Goal: Task Accomplishment & Management: Use online tool/utility

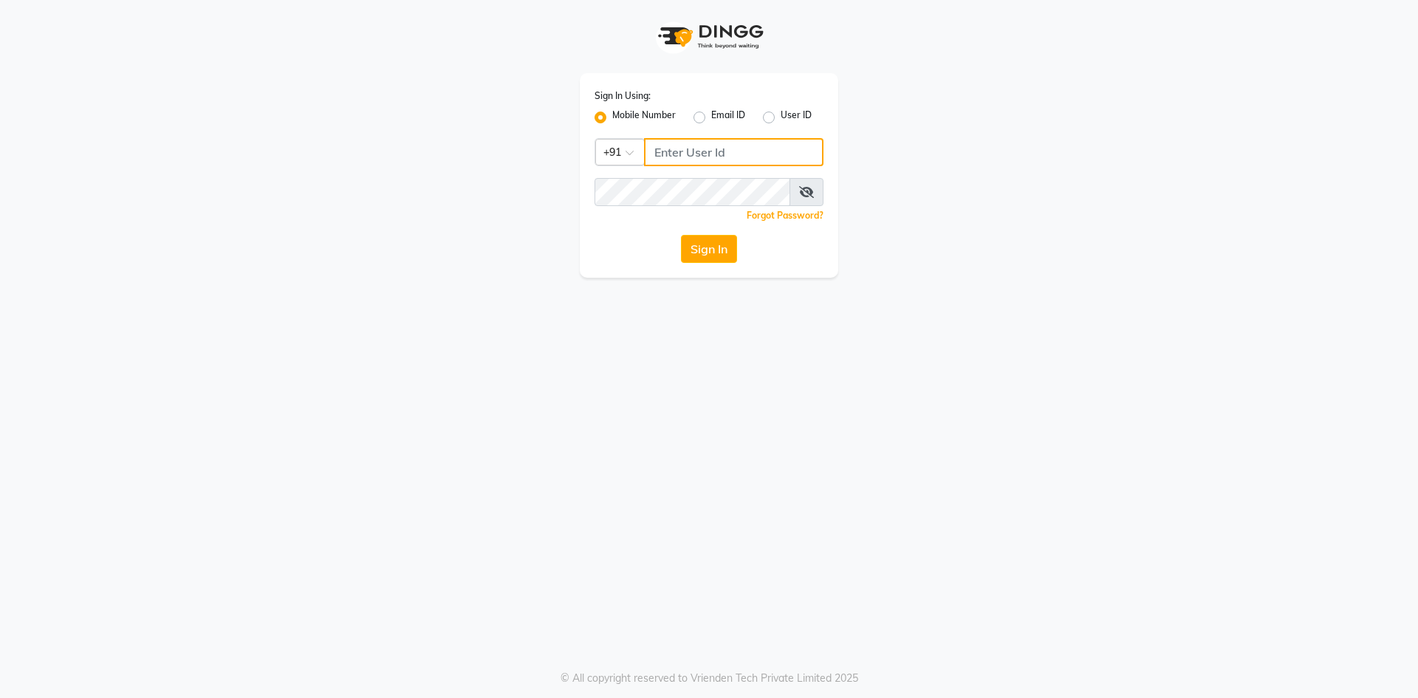
click at [692, 154] on input "Username" at bounding box center [733, 152] width 179 height 28
type input "3"
type input "9270029700"
click at [258, 184] on app-login "Sign In Using: Mobile Number Email ID User ID Country Code × [PHONE_NUMBER] Rem…" at bounding box center [709, 139] width 1418 height 278
click at [681, 235] on button "Sign In" at bounding box center [709, 249] width 56 height 28
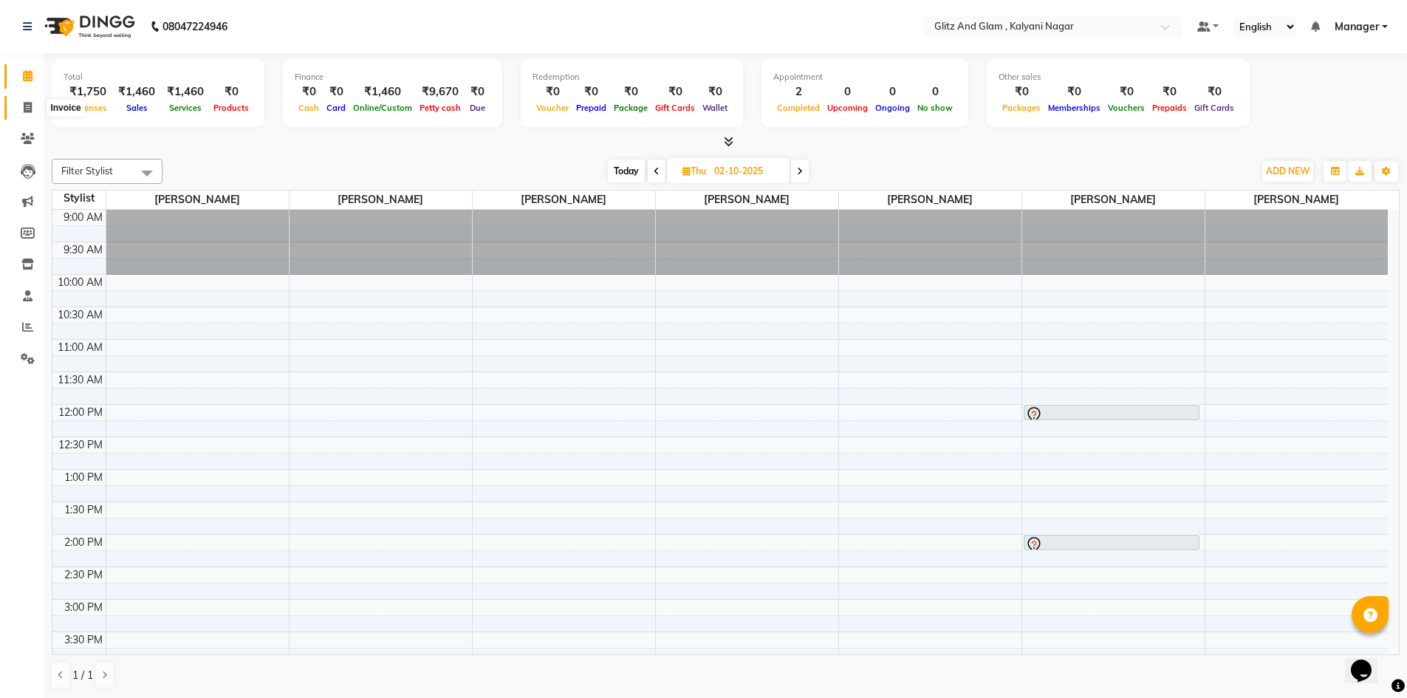
drag, startPoint x: 28, startPoint y: 110, endPoint x: 48, endPoint y: 112, distance: 20.0
click at [28, 110] on icon at bounding box center [28, 107] width 8 height 11
select select "7347"
select select "service"
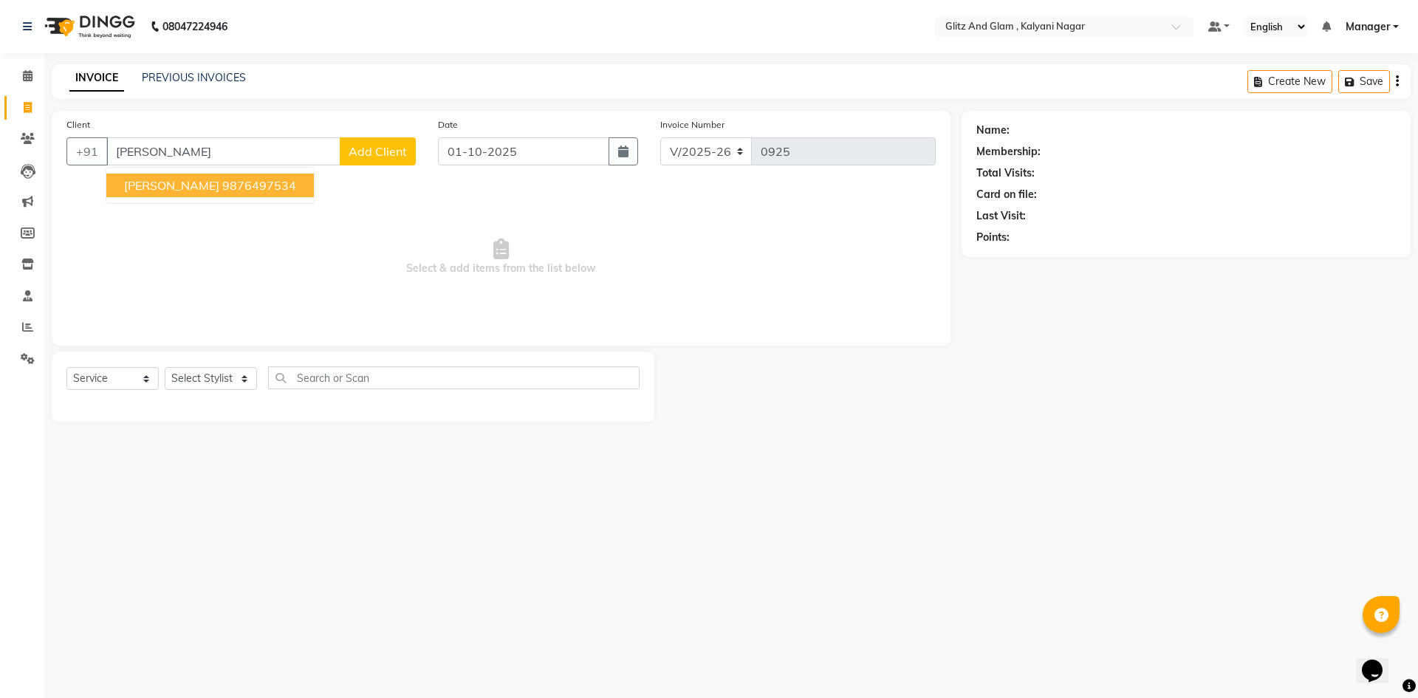
click at [249, 191] on ngb-highlight "9876497534" at bounding box center [259, 185] width 74 height 15
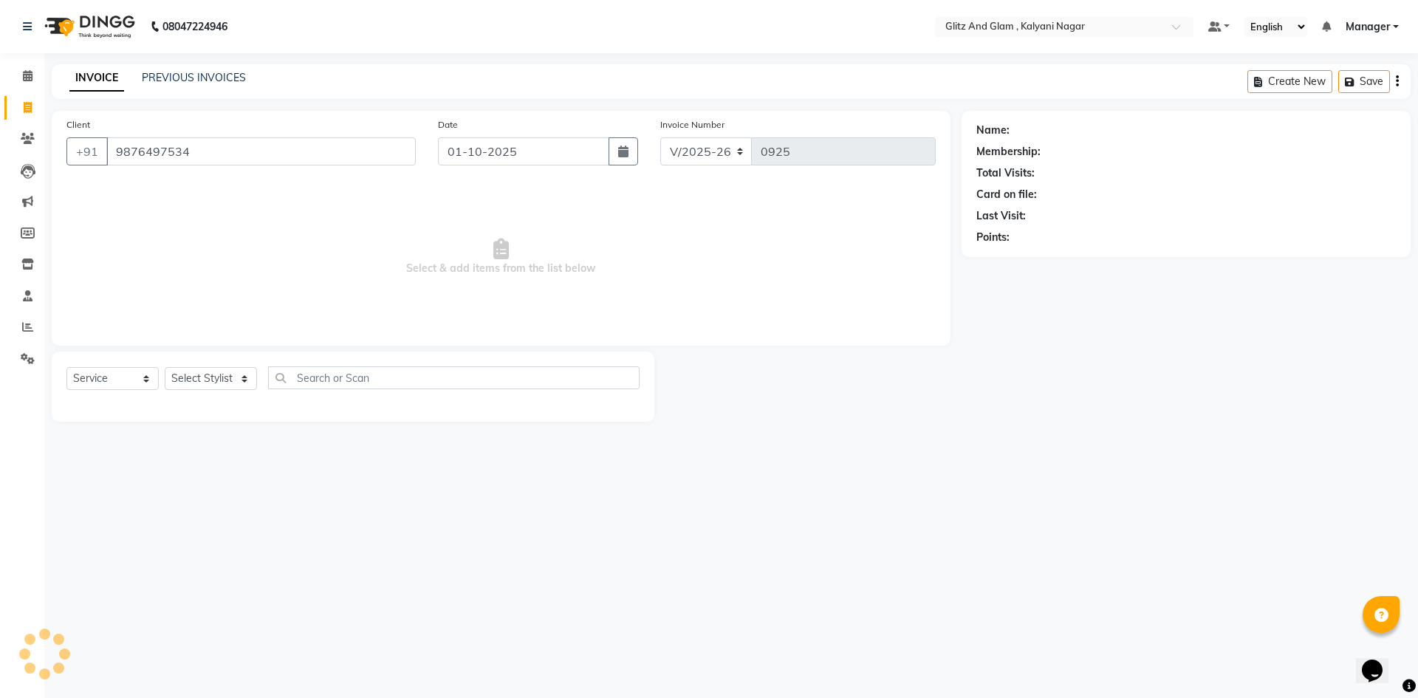
type input "9876497534"
click at [212, 383] on select "Select Stylist [PERSON_NAME] [PERSON_NAME] [PERSON_NAME] [PERSON_NAME] [PERSON_…" at bounding box center [211, 378] width 92 height 23
select select "1: Object"
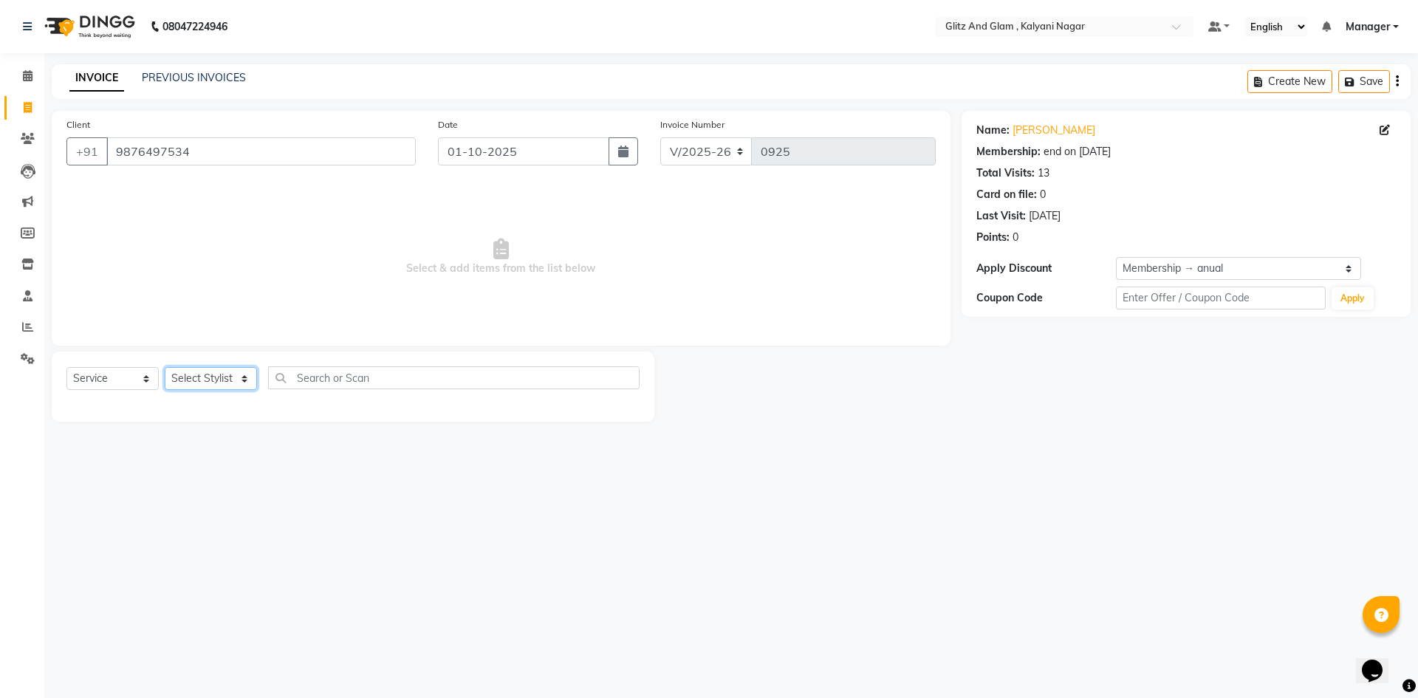
select select "65893"
click at [165, 367] on select "Select Stylist [PERSON_NAME] [PERSON_NAME] [PERSON_NAME] [PERSON_NAME] [PERSON_…" at bounding box center [211, 378] width 92 height 23
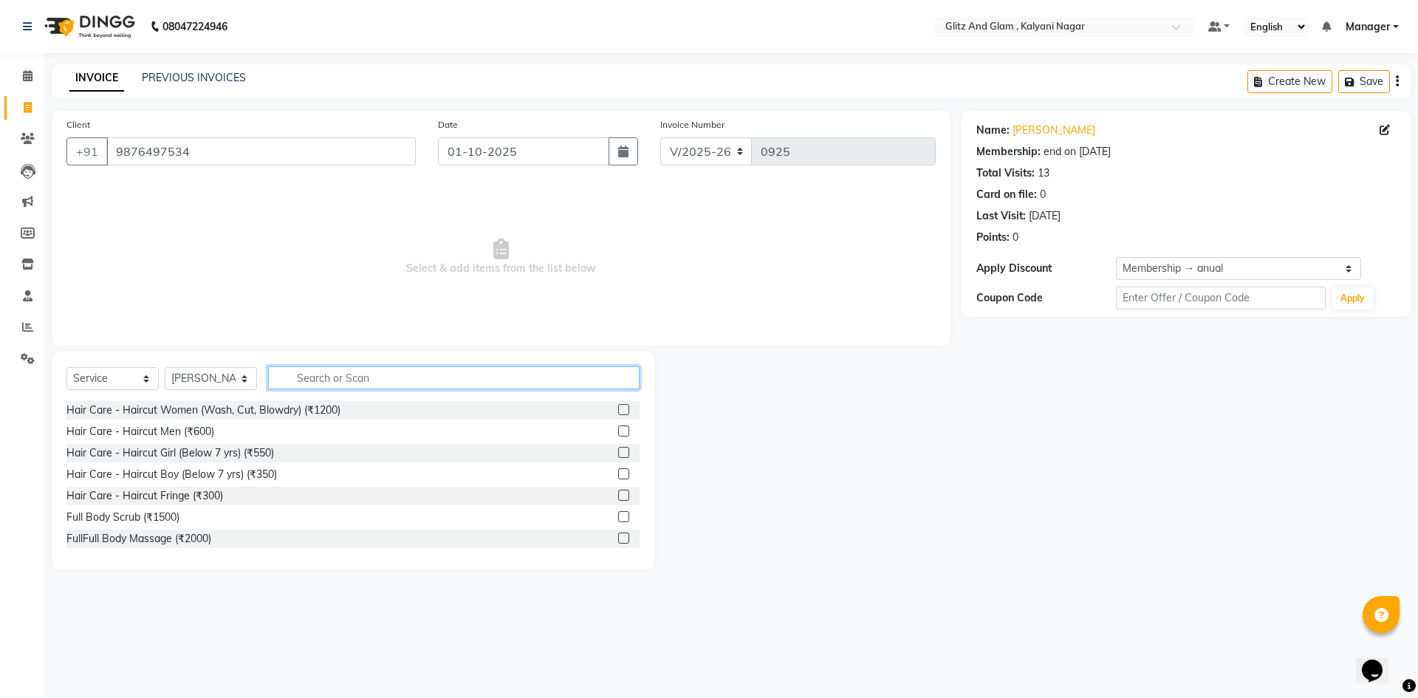
click at [326, 385] on input "text" at bounding box center [453, 377] width 371 height 23
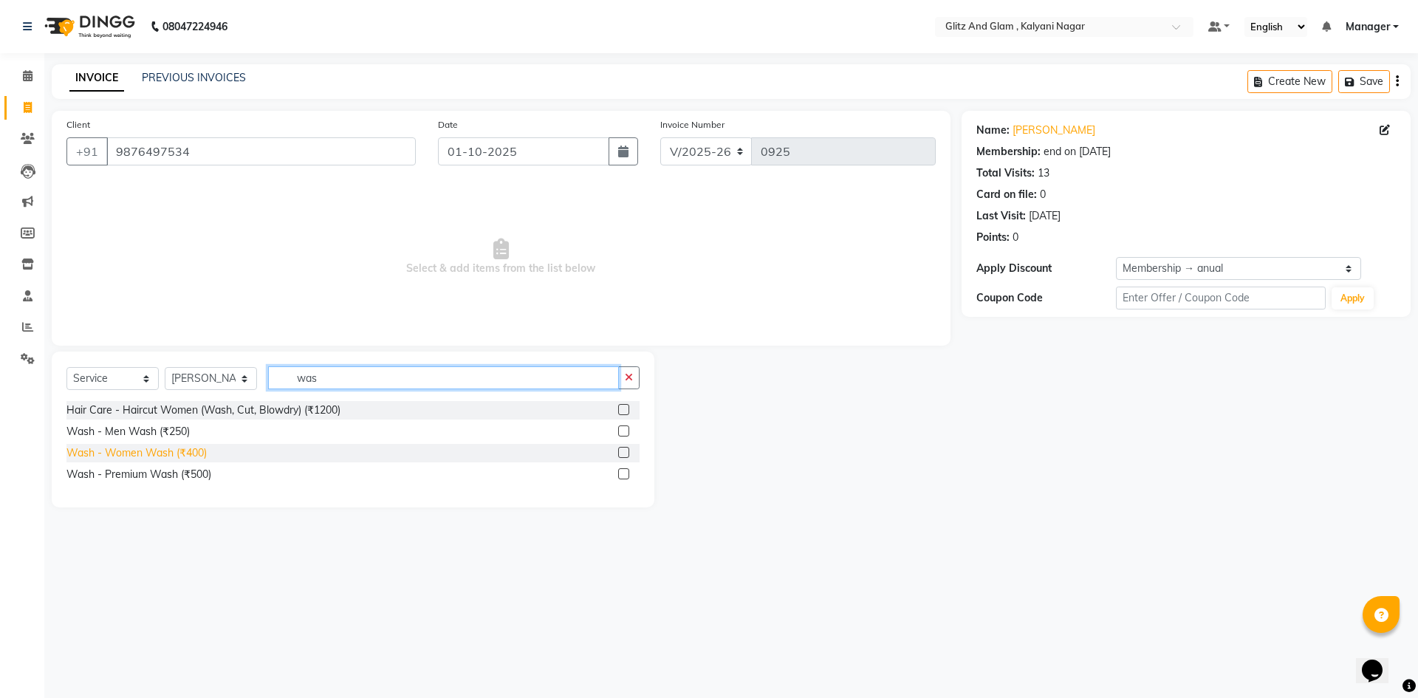
type input "was"
click at [176, 449] on div "Wash - Women Wash (₹400)" at bounding box center [136, 453] width 140 height 16
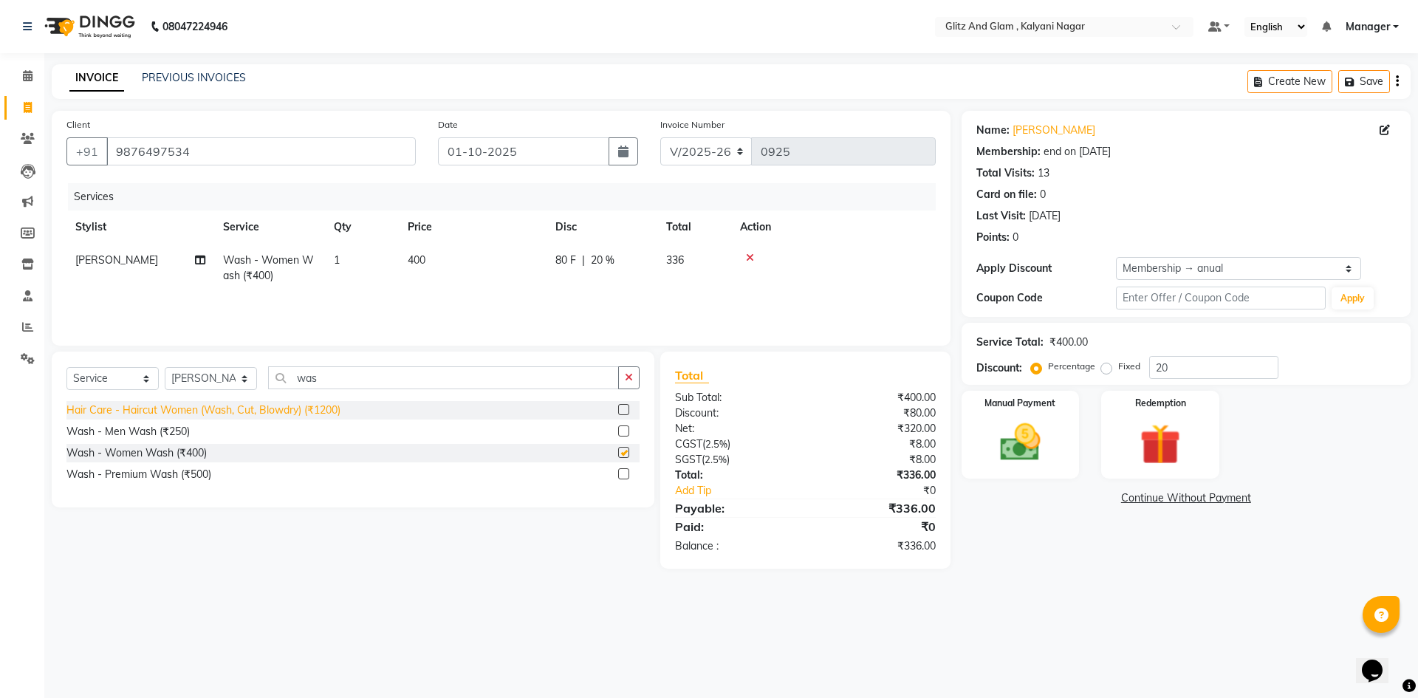
checkbox input "false"
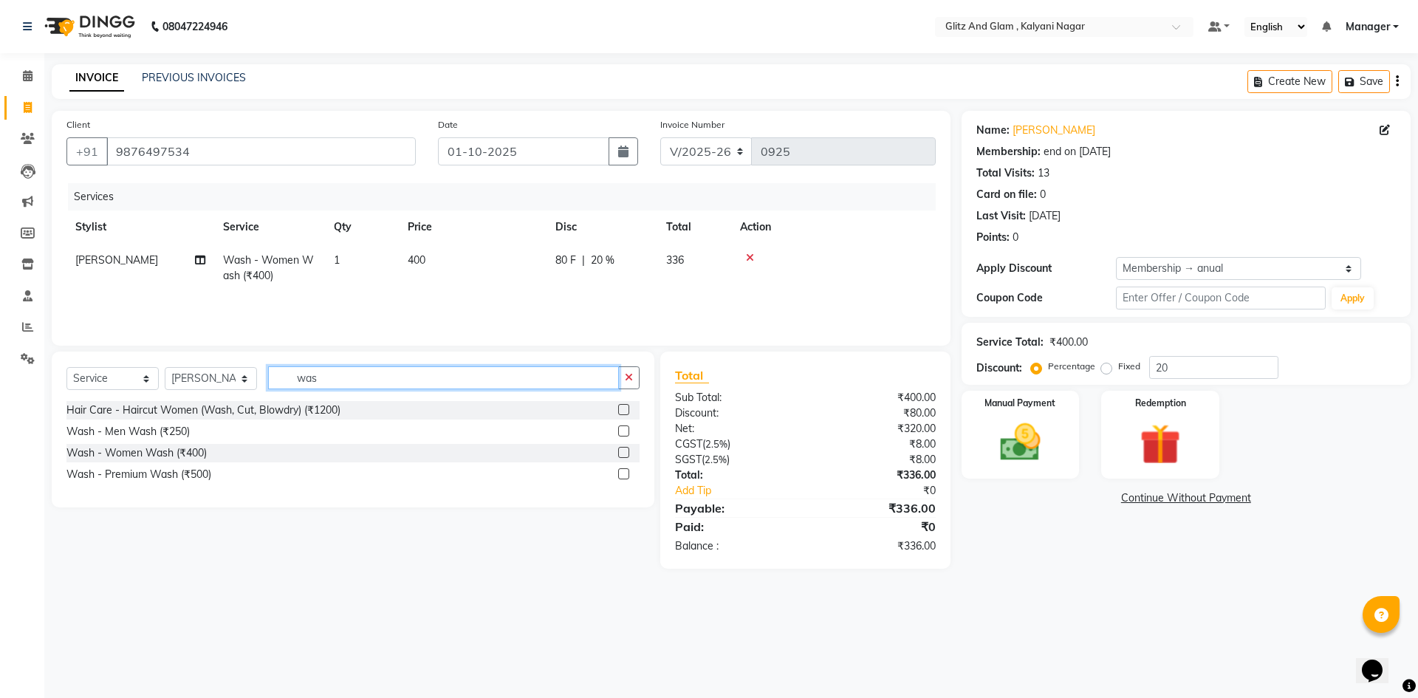
drag, startPoint x: 332, startPoint y: 374, endPoint x: 258, endPoint y: 382, distance: 75.0
click at [258, 382] on div "Select Service Product Membership Package Voucher Prepaid Gift Card Select Styl…" at bounding box center [352, 383] width 573 height 35
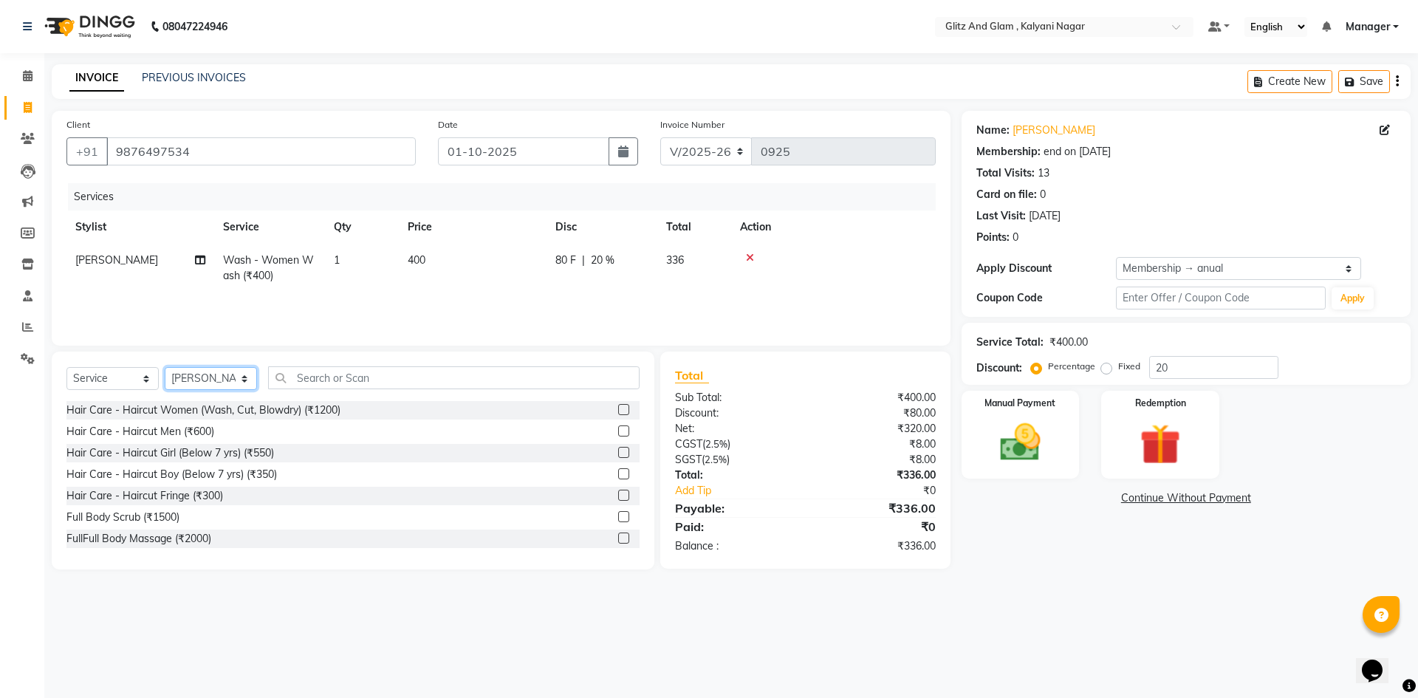
click at [209, 369] on select "Select Stylist [PERSON_NAME] [PERSON_NAME] [PERSON_NAME] [PERSON_NAME] [PERSON_…" at bounding box center [211, 378] width 92 height 23
select select "65897"
click at [165, 367] on select "Select Stylist [PERSON_NAME] [PERSON_NAME] [PERSON_NAME] [PERSON_NAME] [PERSON_…" at bounding box center [211, 378] width 92 height 23
click at [377, 374] on input "text" at bounding box center [453, 377] width 371 height 23
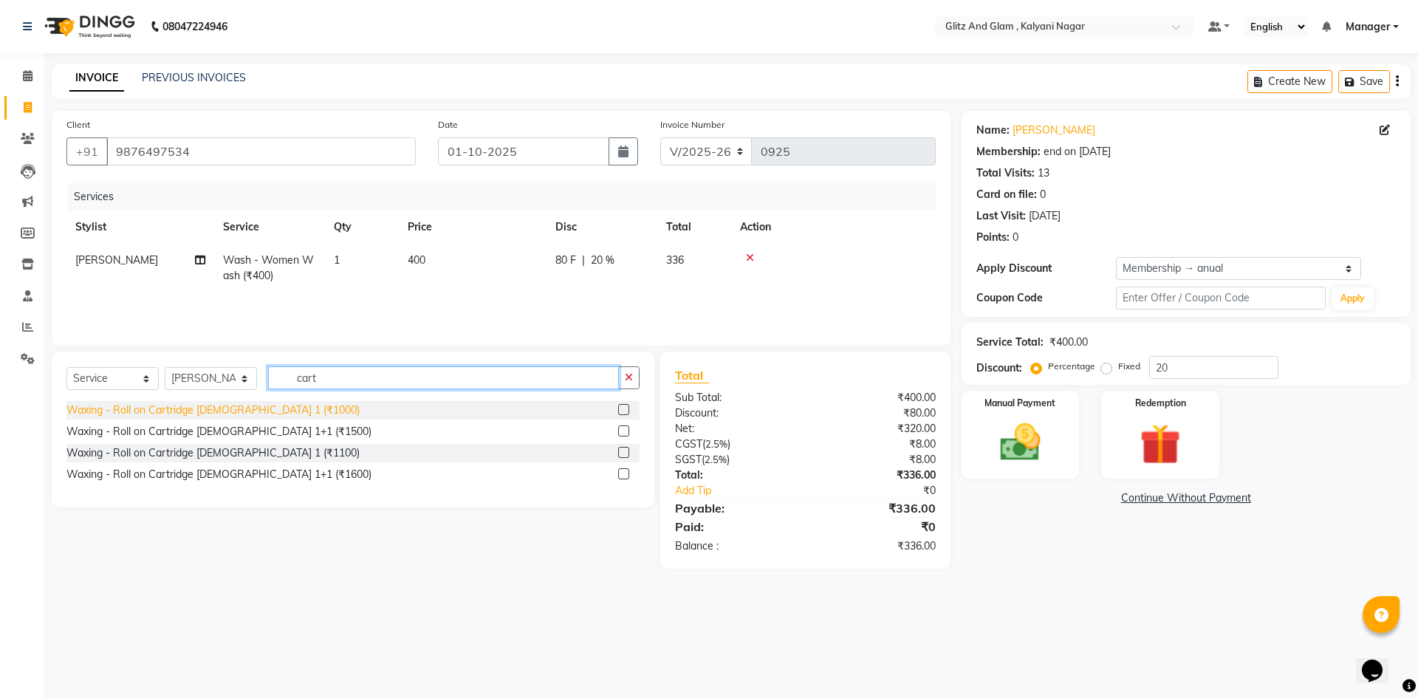
type input "cart"
click at [230, 414] on div "Waxing - Roll on Cartridge [DEMOGRAPHIC_DATA] 1 (₹1000)" at bounding box center [212, 410] width 293 height 16
checkbox input "false"
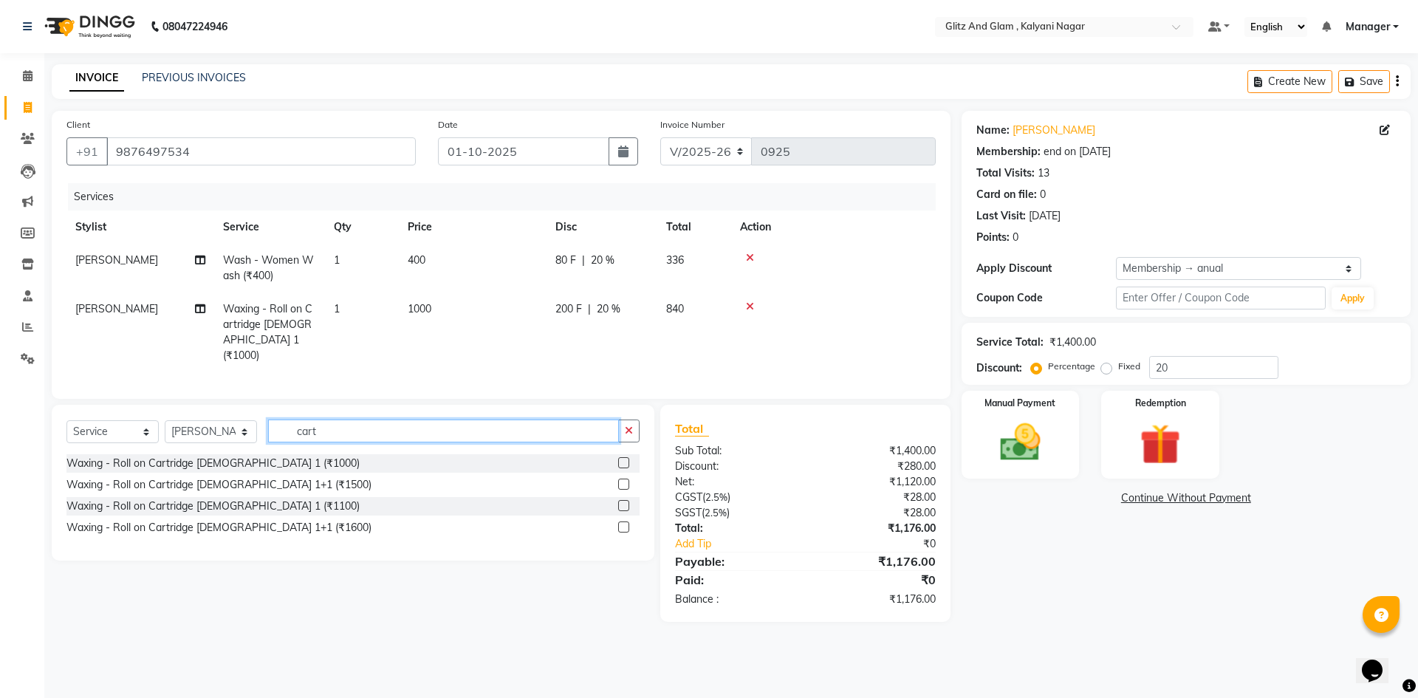
drag, startPoint x: 338, startPoint y: 426, endPoint x: 265, endPoint y: 433, distance: 73.5
click at [265, 433] on div "Select Service Product Membership Package Voucher Prepaid Gift Card Select Styl…" at bounding box center [352, 436] width 573 height 35
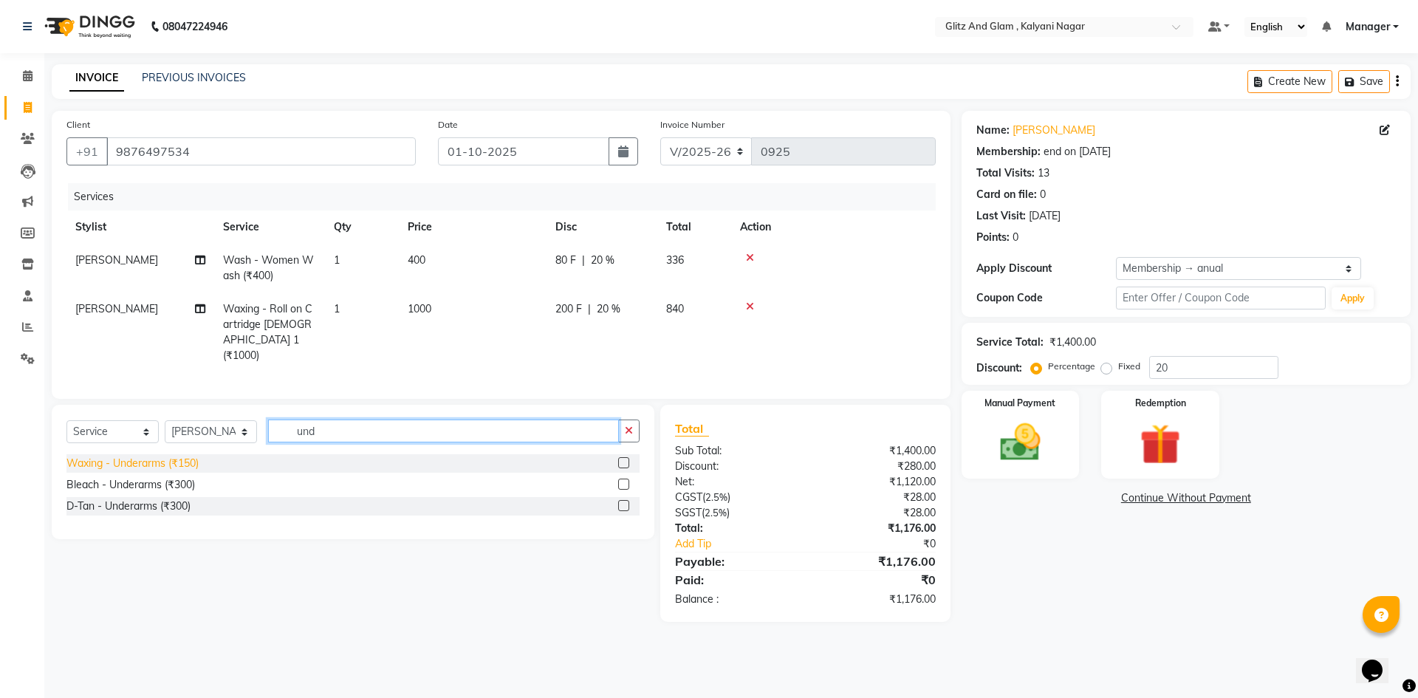
type input "und"
click at [193, 464] on div "Waxing - Underarms (₹150)" at bounding box center [132, 464] width 132 height 16
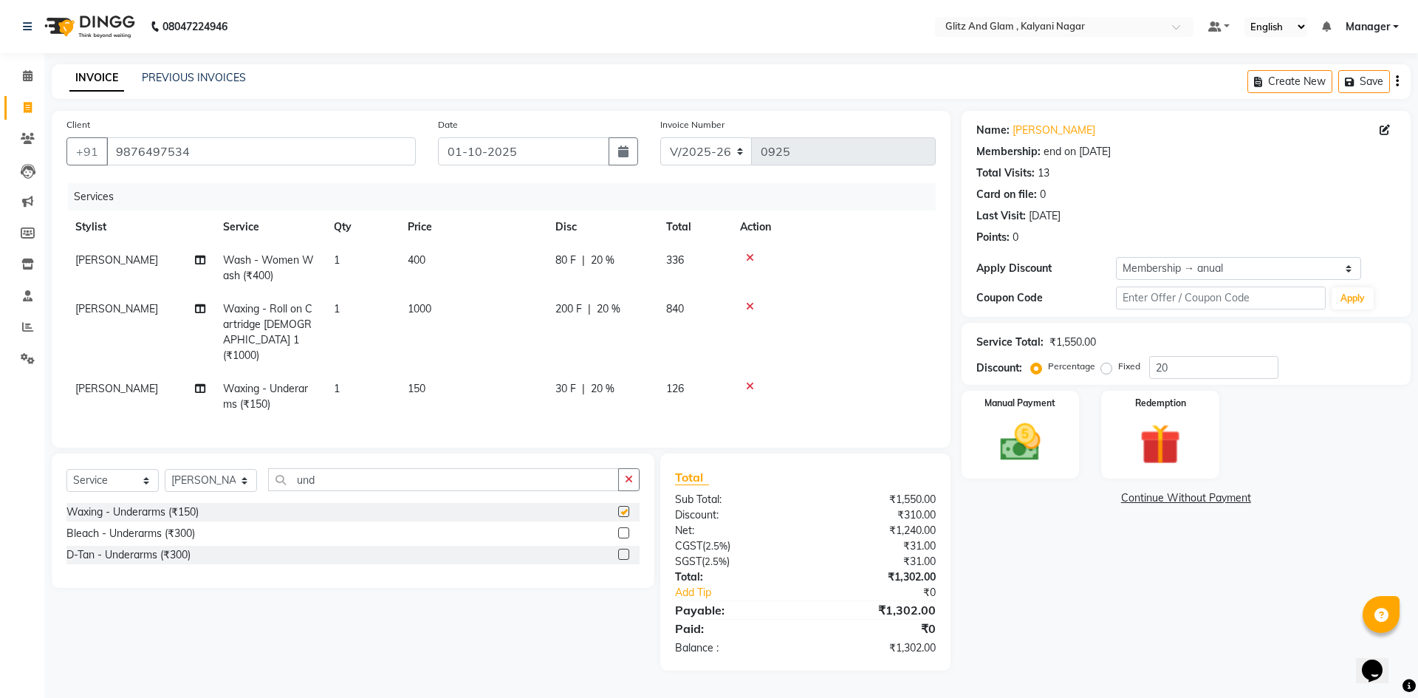
checkbox input "false"
drag, startPoint x: 323, startPoint y: 479, endPoint x: 252, endPoint y: 480, distance: 71.6
click at [252, 480] on div "Select Service Product Membership Package Voucher Prepaid Gift Card Select Styl…" at bounding box center [352, 485] width 573 height 35
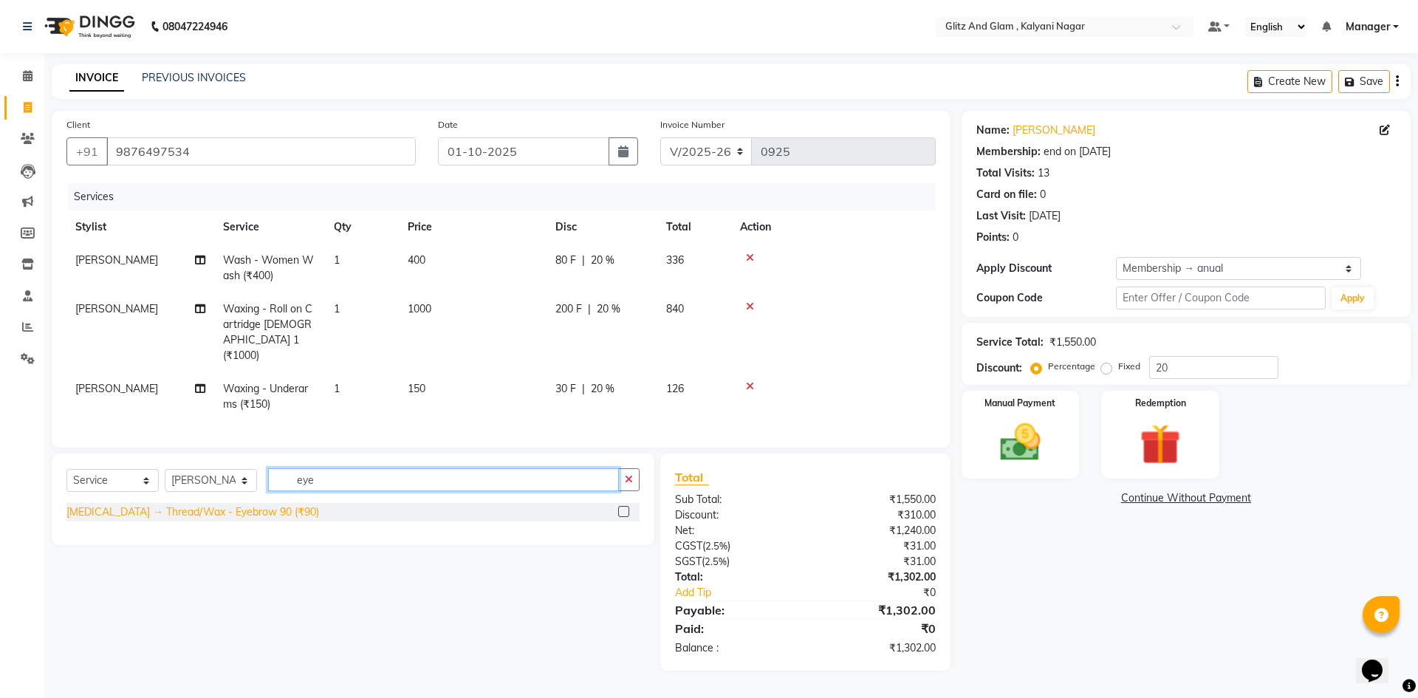
type input "eye"
click at [267, 505] on div "[MEDICAL_DATA] → Thread/Wax - Eyebrow 90 (₹90)" at bounding box center [192, 512] width 253 height 16
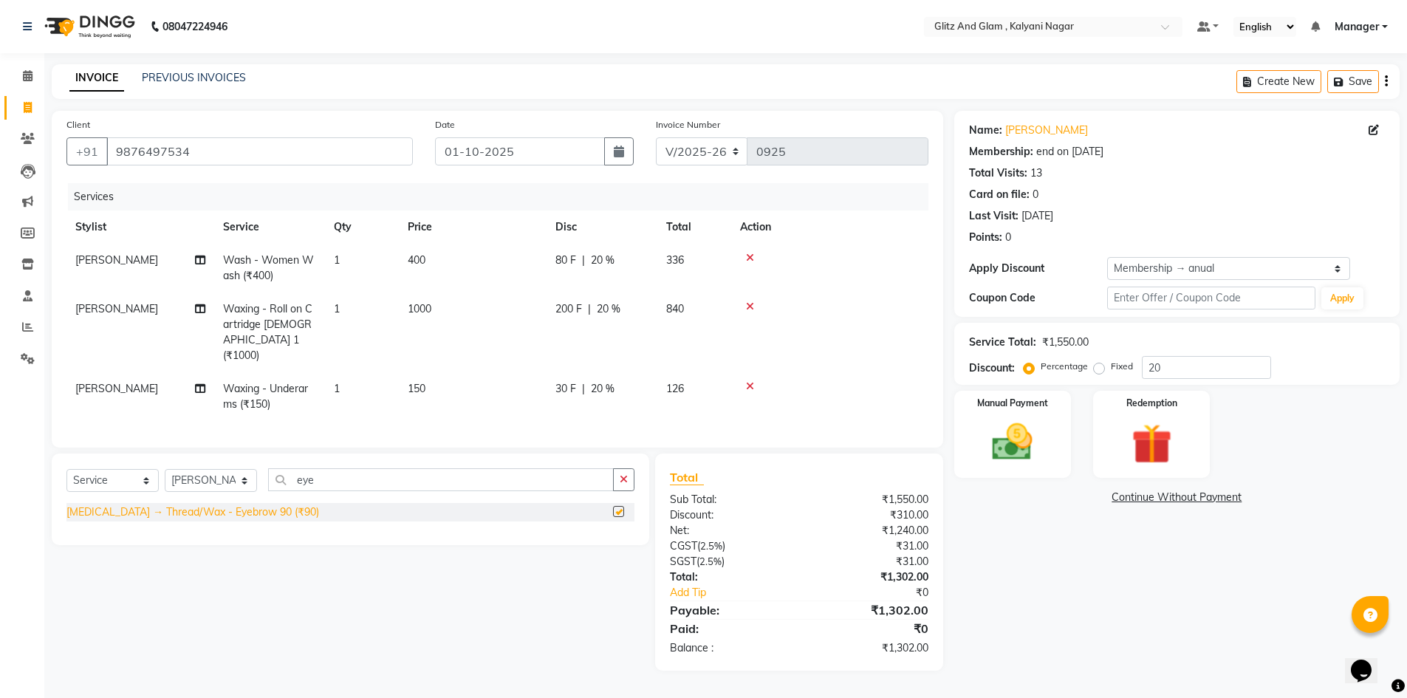
checkbox input "false"
